Goal: Task Accomplishment & Management: Use online tool/utility

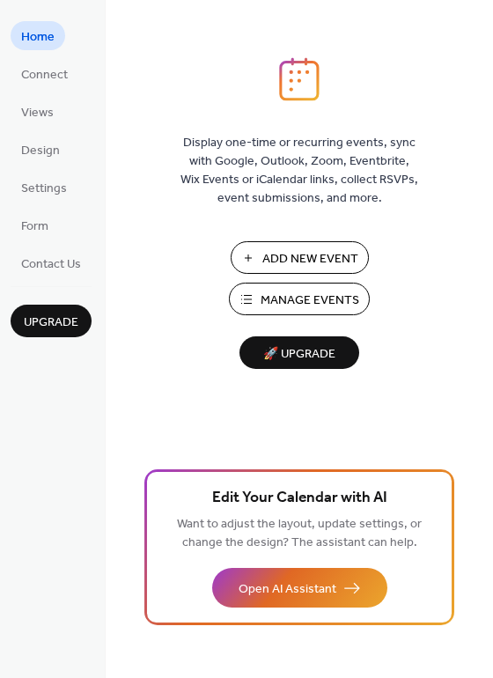
click at [309, 299] on span "Manage Events" at bounding box center [310, 301] width 99 height 18
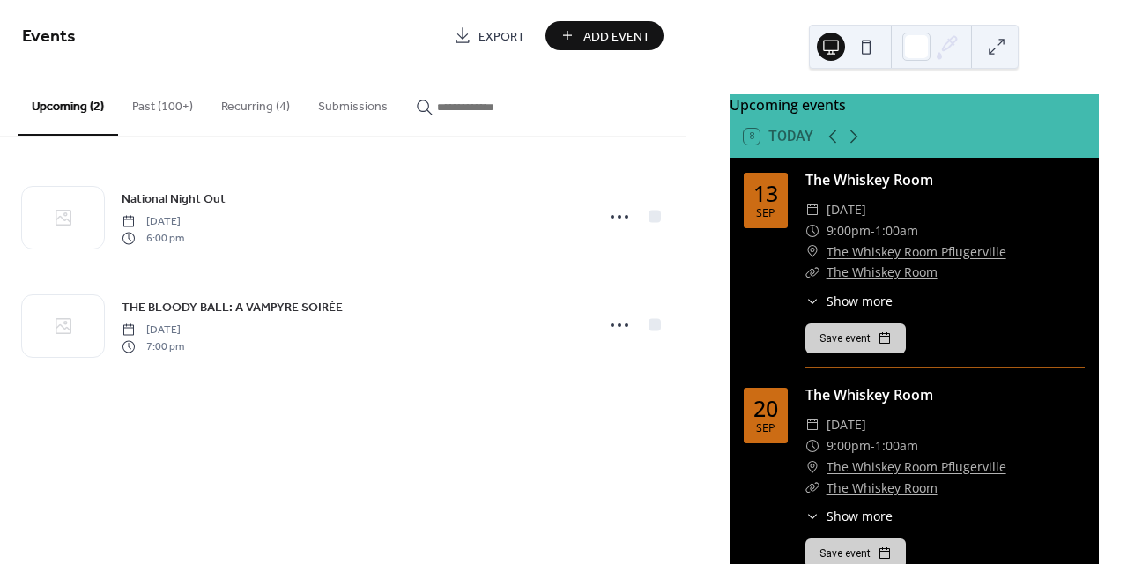
click at [152, 107] on button "Past (100+)" at bounding box center [162, 102] width 89 height 63
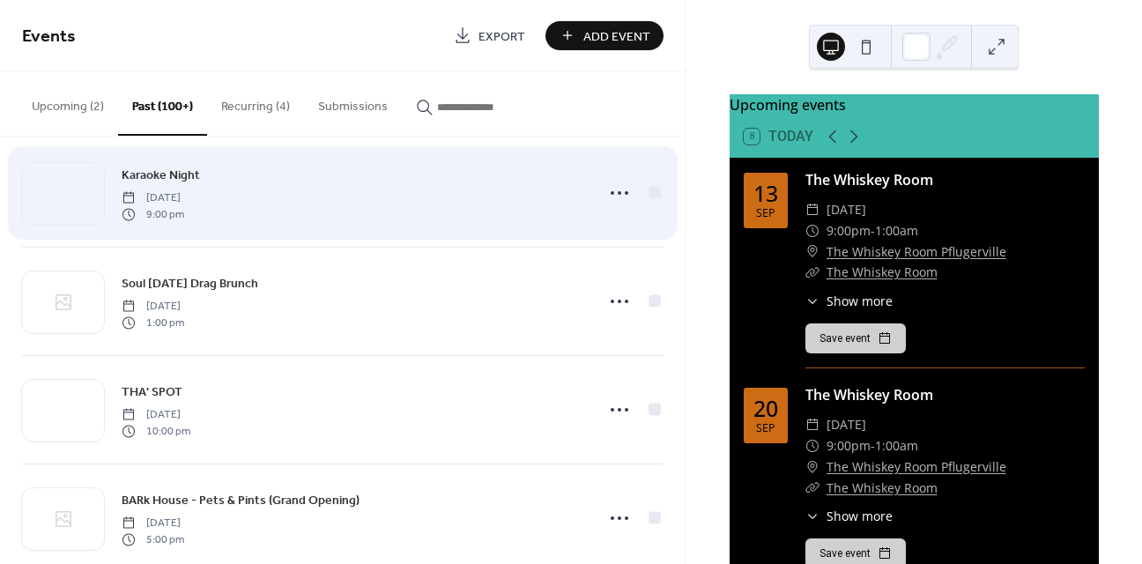
scroll to position [3, 0]
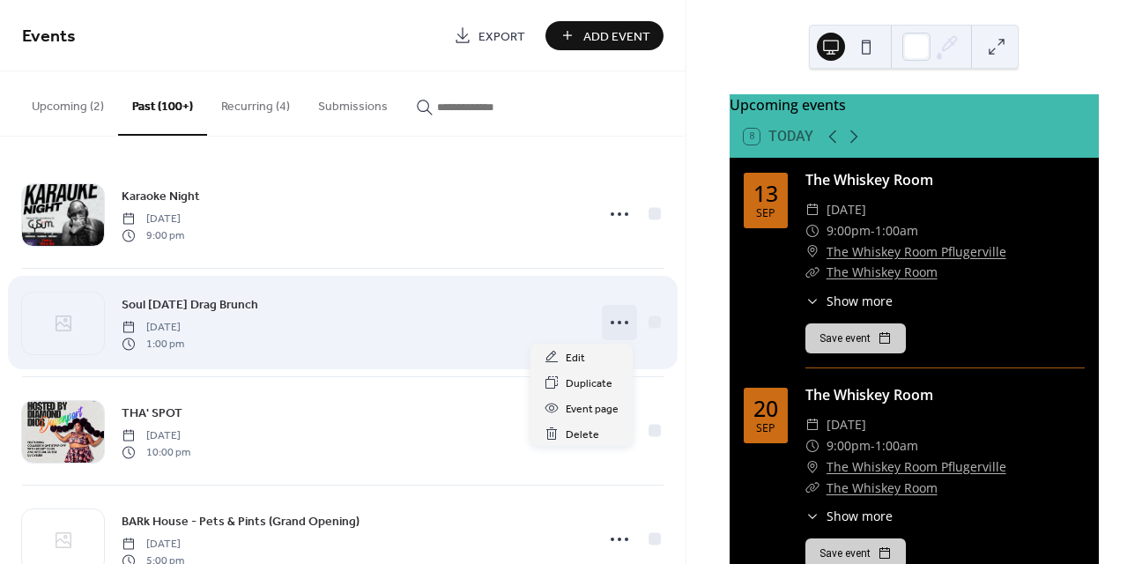
click at [608, 318] on icon at bounding box center [619, 322] width 28 height 28
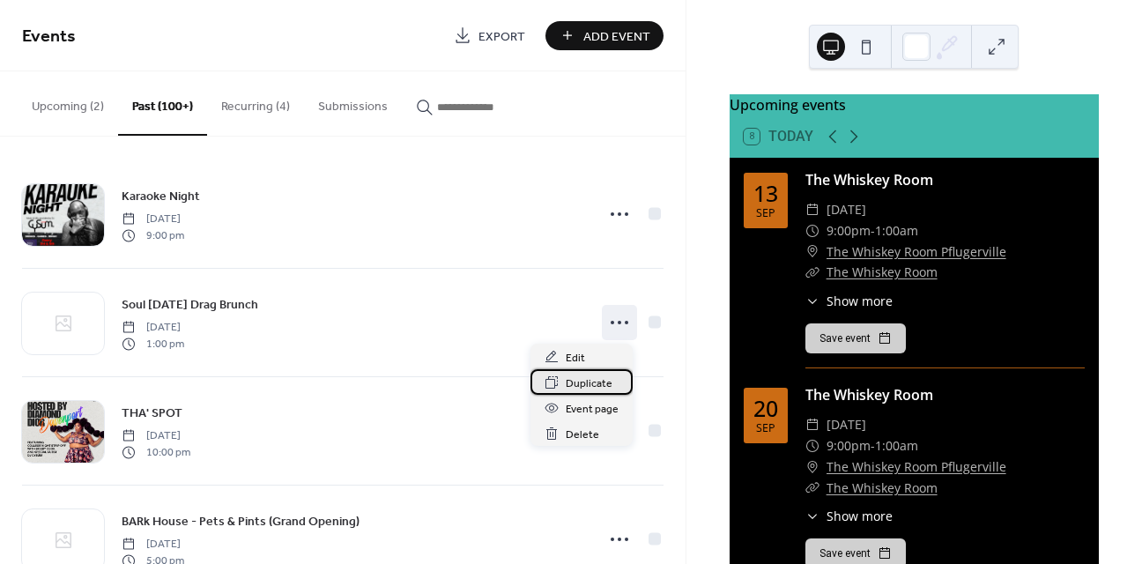
click at [581, 378] on span "Duplicate" at bounding box center [589, 383] width 47 height 18
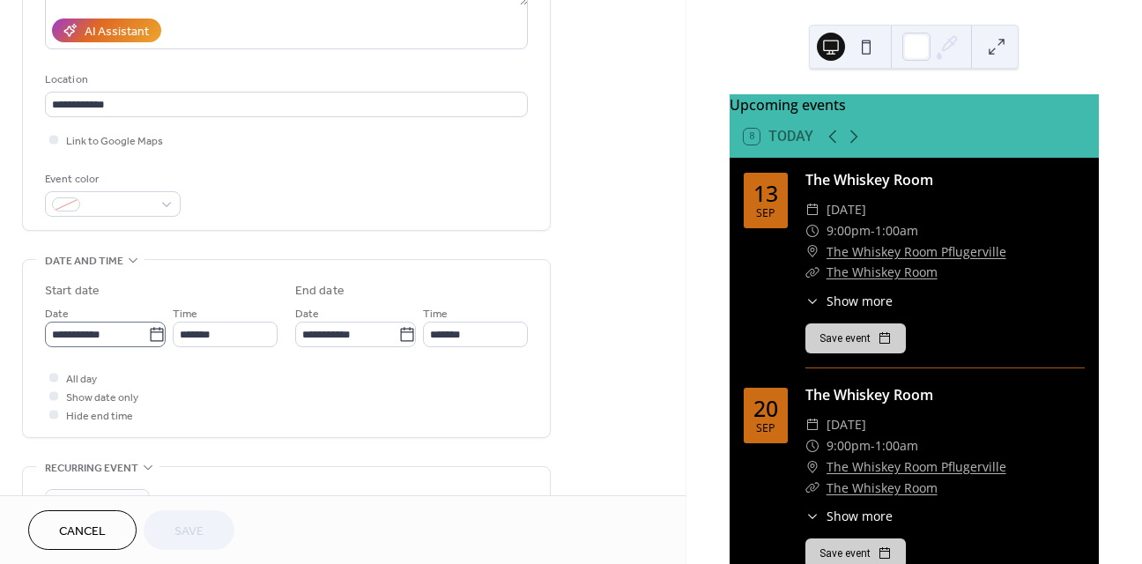
scroll to position [316, 0]
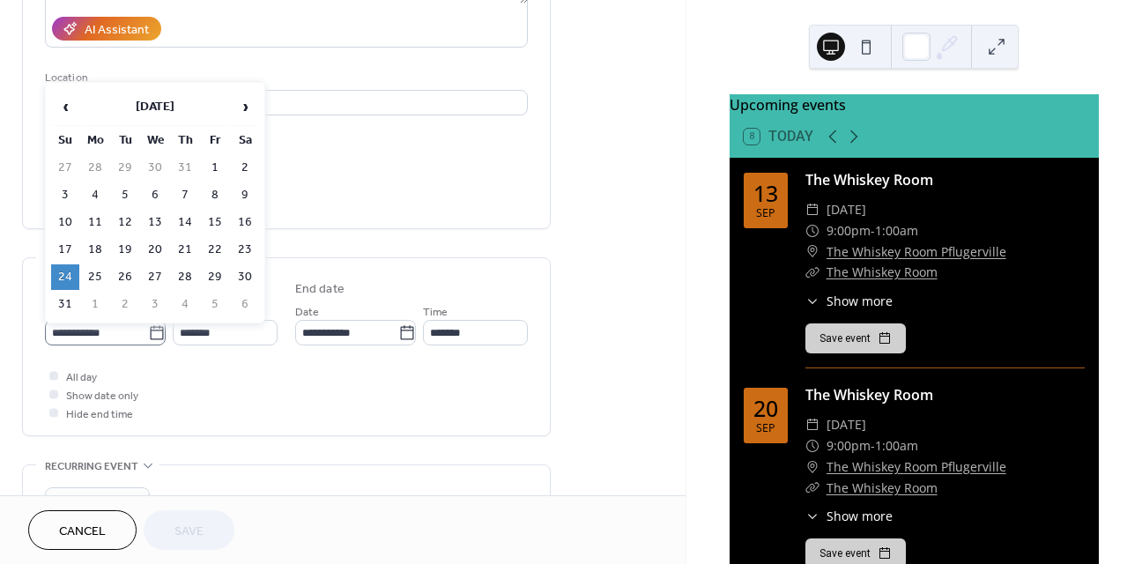
click at [149, 340] on icon at bounding box center [157, 333] width 18 height 18
click at [148, 340] on input "**********" at bounding box center [96, 333] width 103 height 26
click at [248, 100] on span "›" at bounding box center [245, 106] width 26 height 35
click at [67, 244] on td "21" at bounding box center [65, 250] width 28 height 26
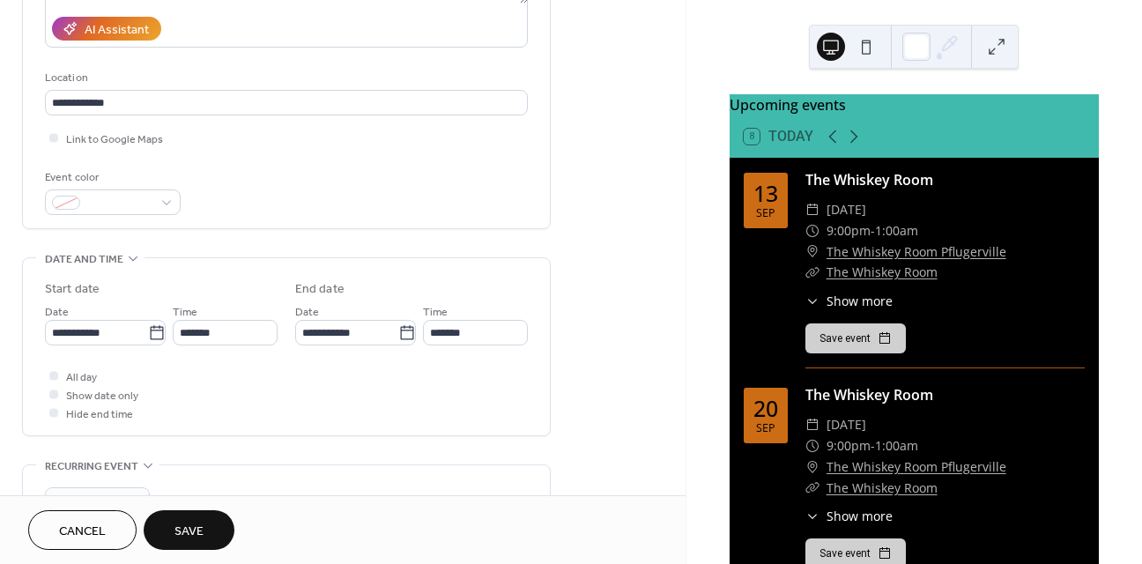
type input "**********"
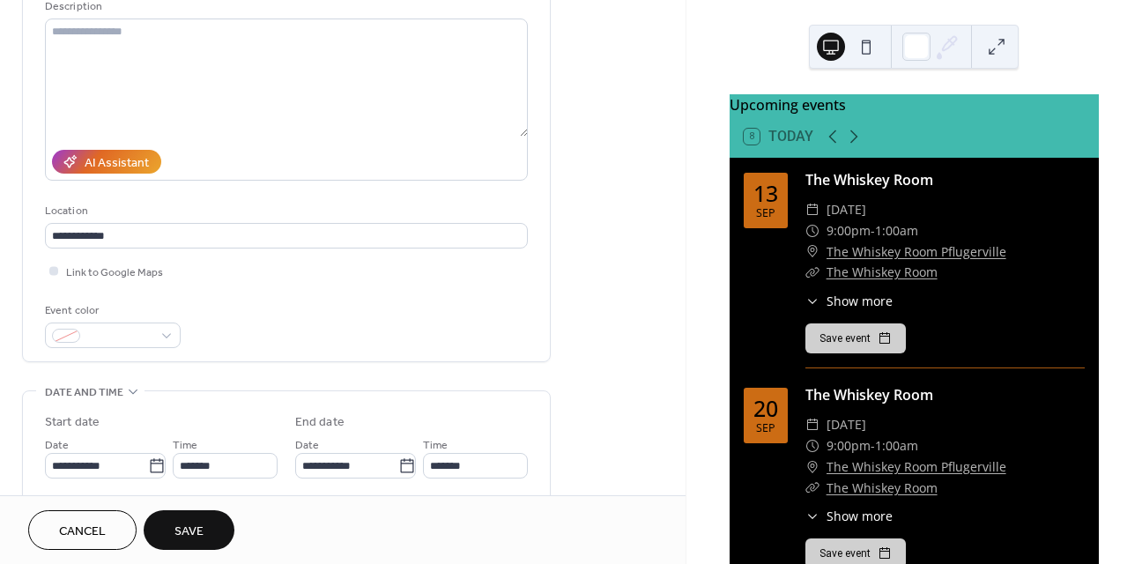
scroll to position [198, 0]
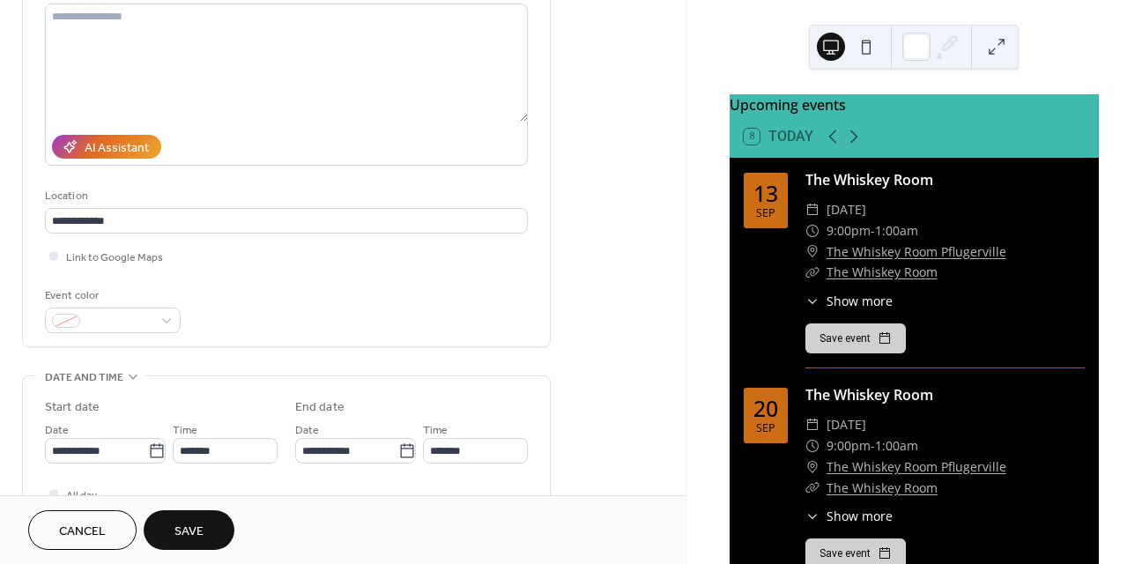
click at [187, 523] on span "Save" at bounding box center [188, 531] width 29 height 18
